Goal: Check status: Check status

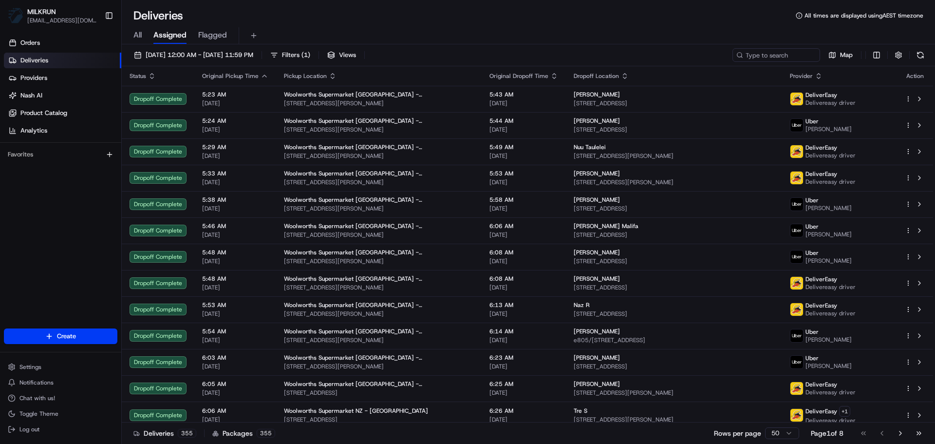
click at [143, 35] on div "All Assigned Flagged" at bounding box center [528, 35] width 813 height 17
click at [134, 39] on span "All" at bounding box center [137, 35] width 8 height 12
drag, startPoint x: 745, startPoint y: 56, endPoint x: 740, endPoint y: 52, distance: 5.6
click at [740, 52] on icon at bounding box center [739, 55] width 7 height 7
paste input "[PERSON_NAME]"
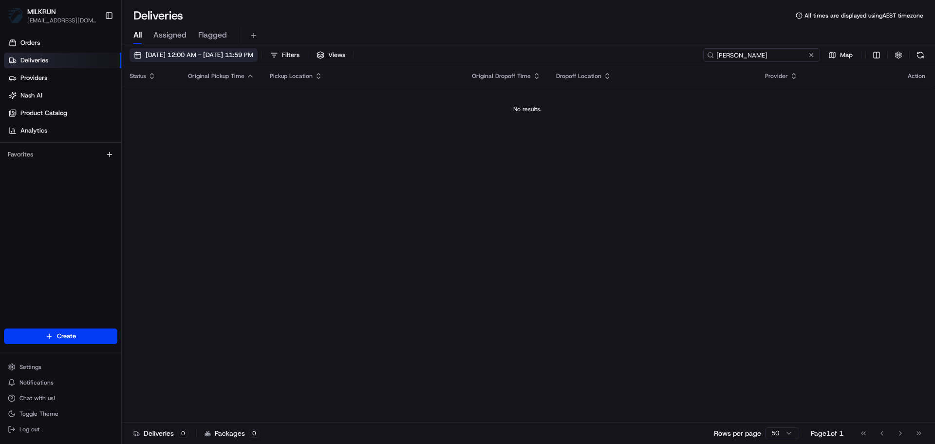
type input "[PERSON_NAME]"
click at [223, 49] on button "[DATE] 12:00 AM - [DATE] 11:59 PM" at bounding box center [194, 55] width 128 height 14
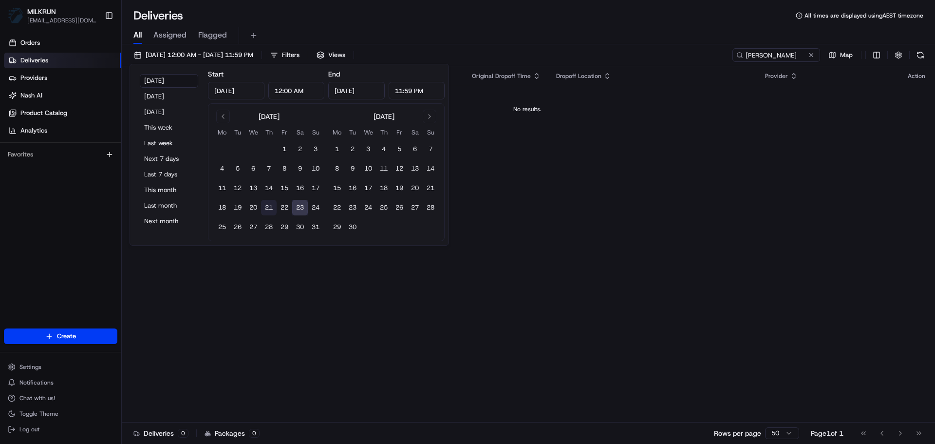
click at [264, 210] on button "21" at bounding box center [269, 208] width 16 height 16
type input "[DATE]"
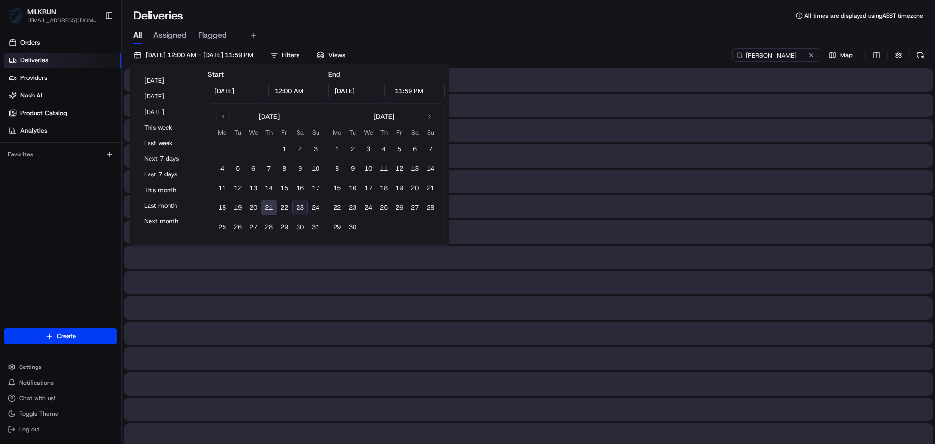
click at [294, 207] on button "23" at bounding box center [300, 208] width 16 height 16
type input "[DATE]"
click at [774, 49] on input "[PERSON_NAME]" at bounding box center [761, 55] width 117 height 14
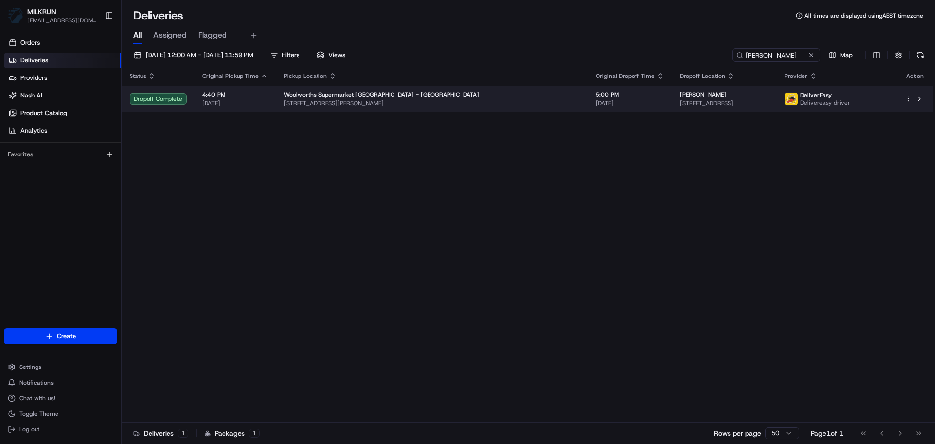
click at [680, 92] on div "[PERSON_NAME]" at bounding box center [724, 95] width 89 height 8
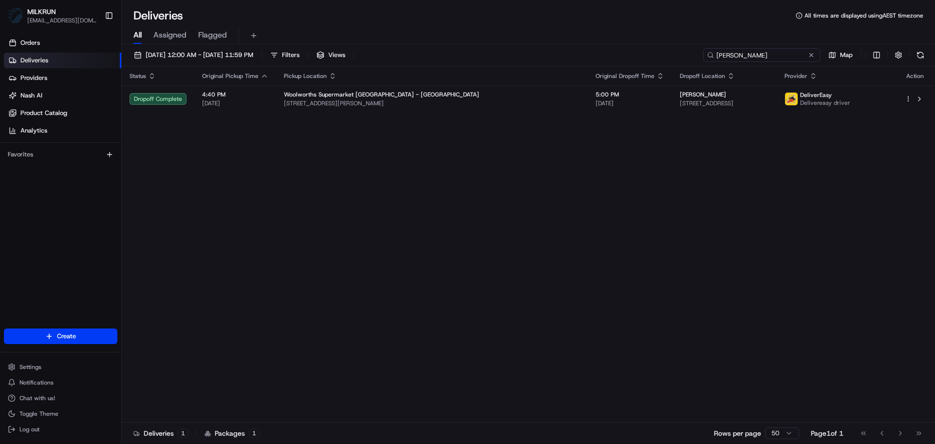
click at [772, 60] on input "[PERSON_NAME]" at bounding box center [761, 55] width 117 height 14
paste input "yah Lagatule"
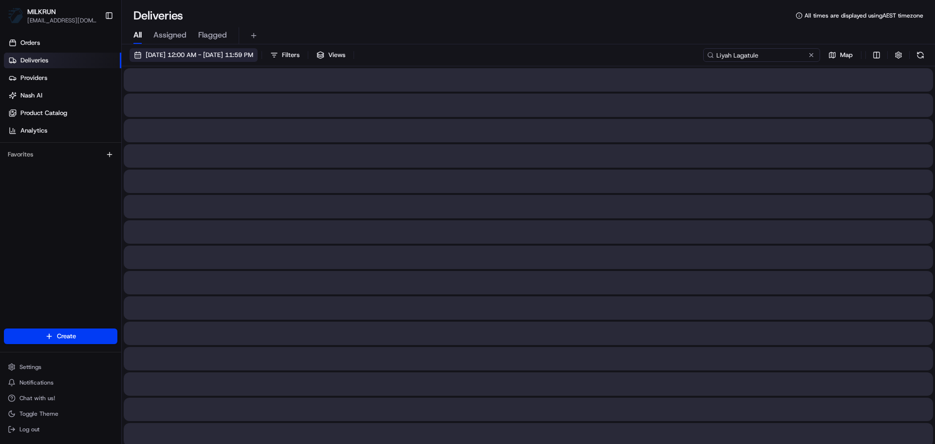
type input "Liyah Lagatule"
click at [206, 54] on span "[DATE] 12:00 AM - [DATE] 11:59 PM" at bounding box center [200, 55] width 108 height 9
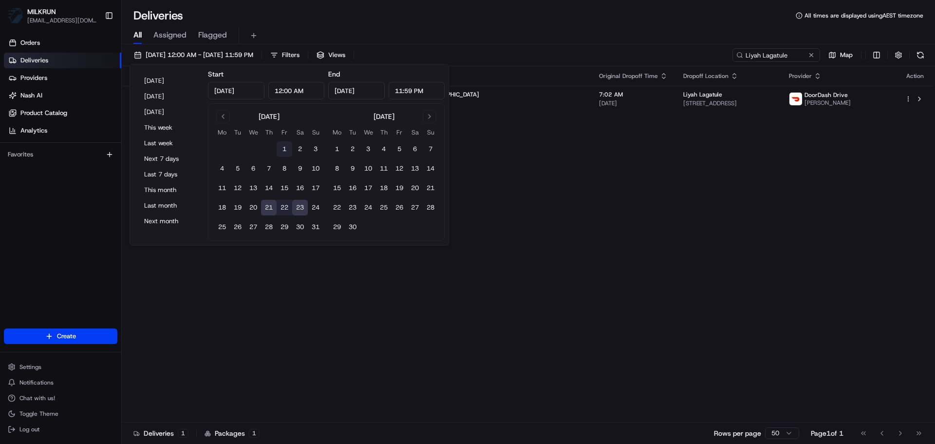
click at [282, 151] on button "1" at bounding box center [285, 149] width 16 height 16
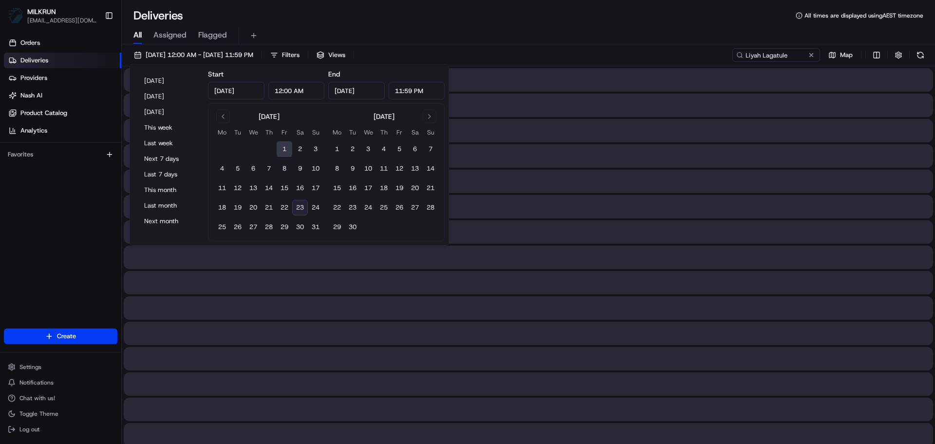
type input "[DATE]"
click at [297, 207] on button "23" at bounding box center [300, 208] width 16 height 16
type input "[DATE]"
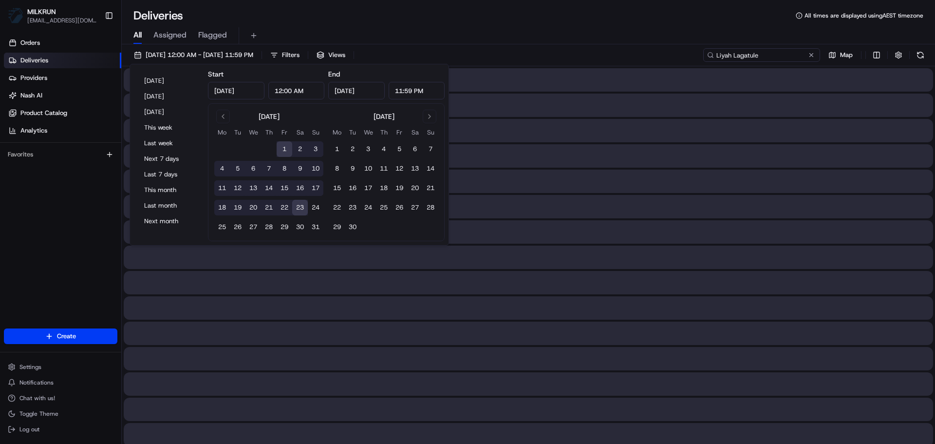
click at [801, 57] on input "Liyah Lagatule" at bounding box center [761, 55] width 117 height 14
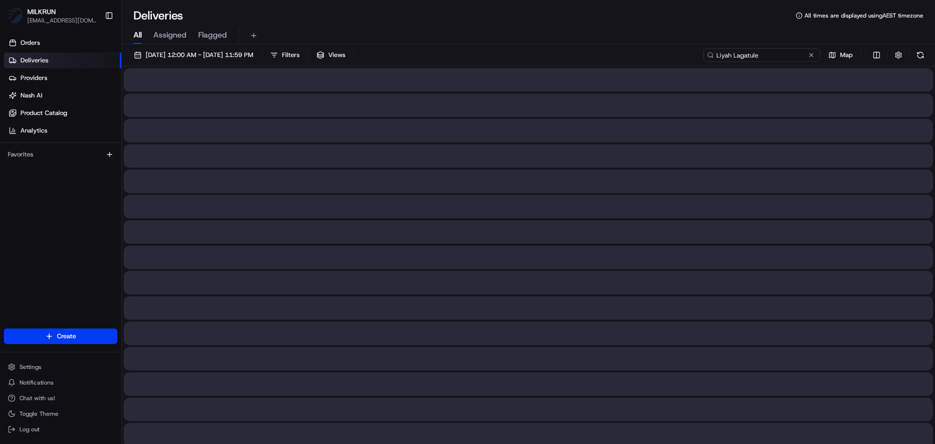
click at [796, 54] on input "Liyah Lagatule" at bounding box center [761, 55] width 117 height 14
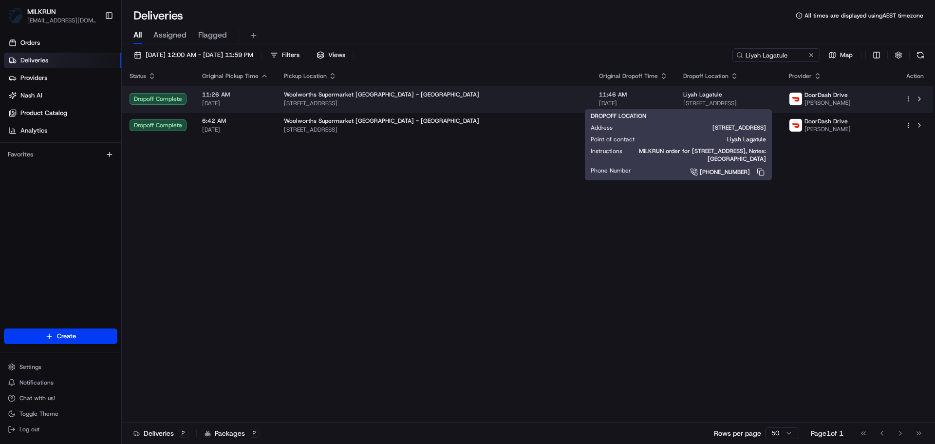
click at [683, 106] on span "[STREET_ADDRESS]" at bounding box center [728, 103] width 90 height 8
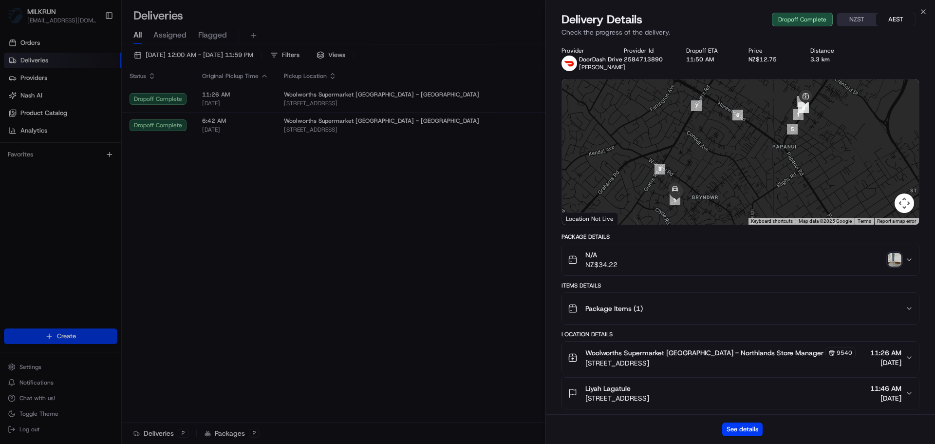
click at [891, 259] on img "button" at bounding box center [895, 260] width 14 height 14
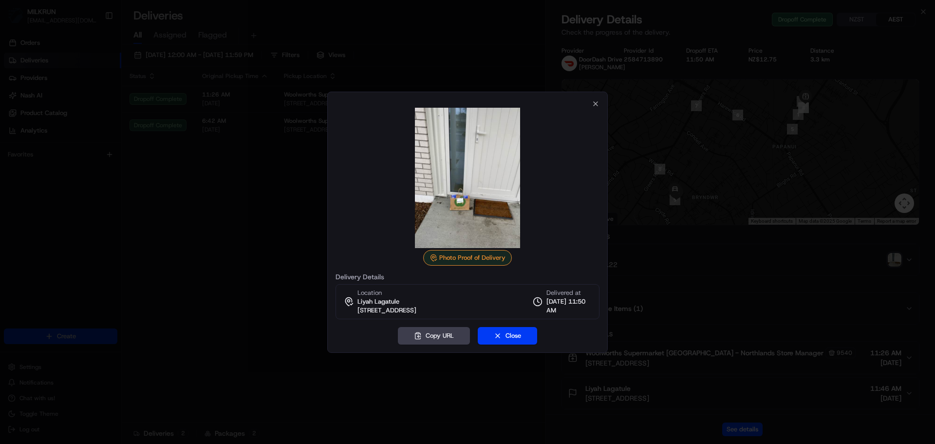
click at [140, 203] on div at bounding box center [467, 222] width 935 height 444
